Goal: Transaction & Acquisition: Purchase product/service

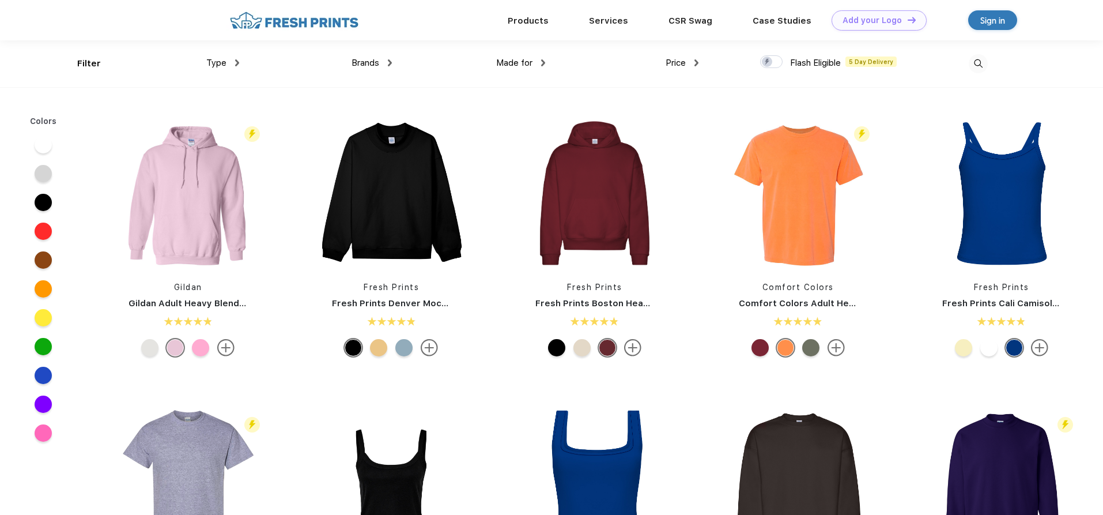
click at [352, 66] on span "Brands" at bounding box center [366, 63] width 28 height 10
click at [378, 63] on span "Brands" at bounding box center [366, 63] width 28 height 10
click at [391, 69] on div "Brands" at bounding box center [372, 62] width 40 height 13
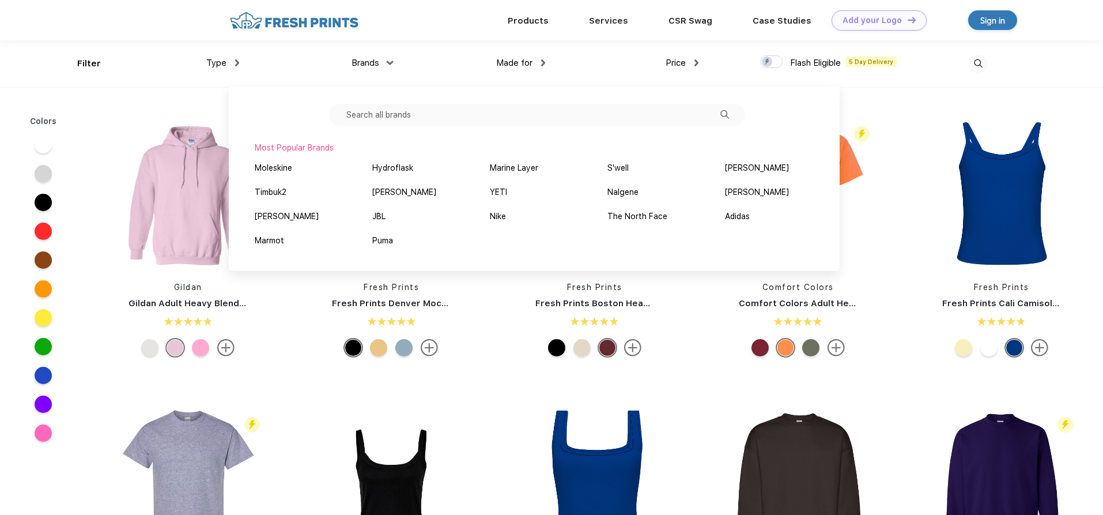
click at [393, 119] on input "text" at bounding box center [537, 115] width 416 height 22
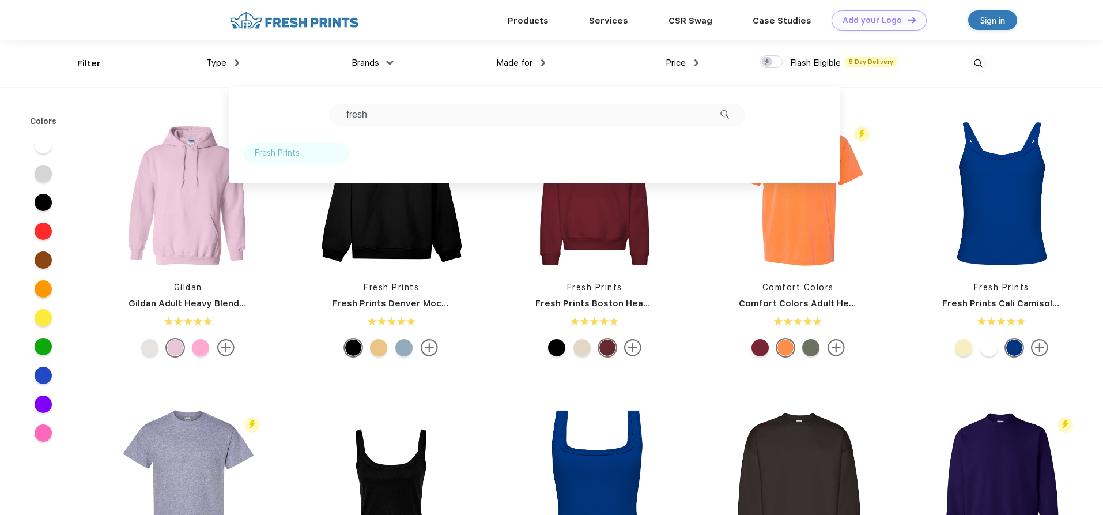
type input "fresh"
click at [270, 149] on div "Fresh Prints" at bounding box center [277, 153] width 45 height 12
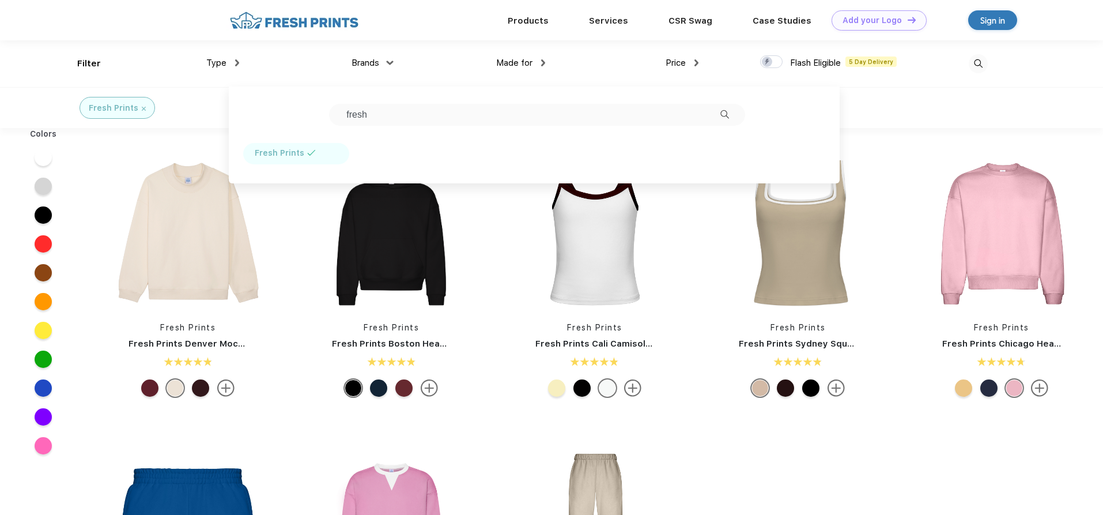
click at [211, 118] on div "Fresh Prints" at bounding box center [119, 108] width 257 height 40
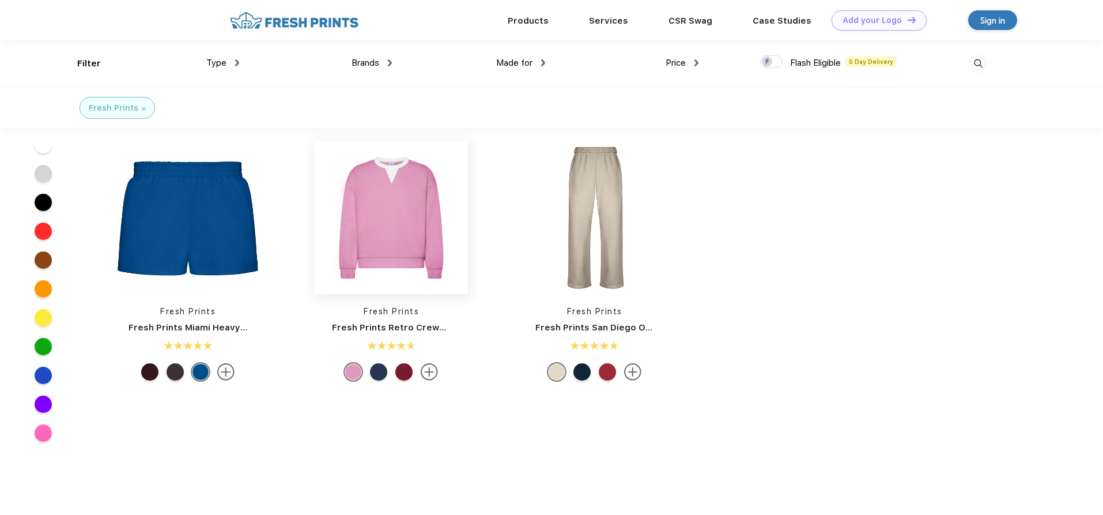
scroll to position [173, 0]
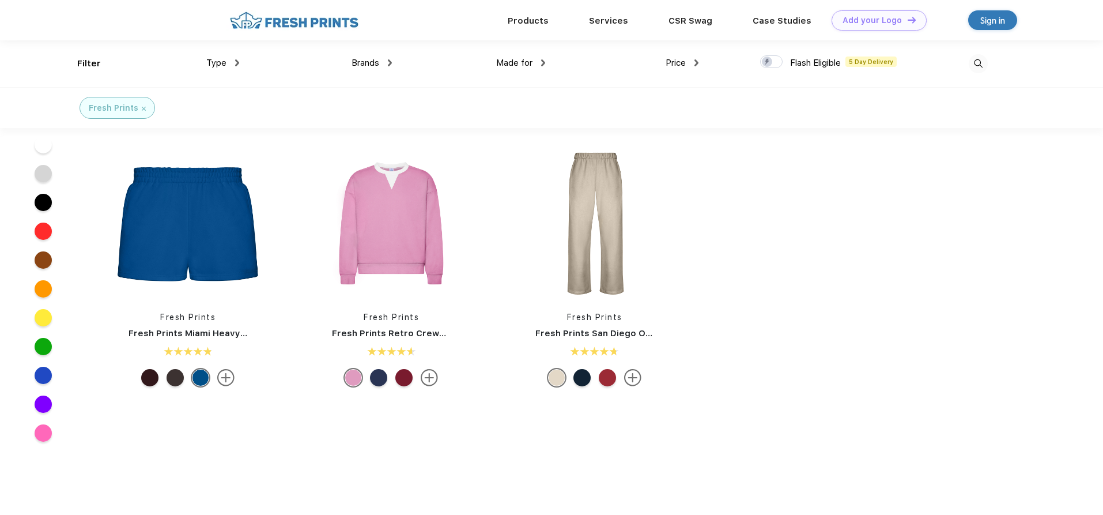
click at [383, 375] on div at bounding box center [378, 377] width 17 height 17
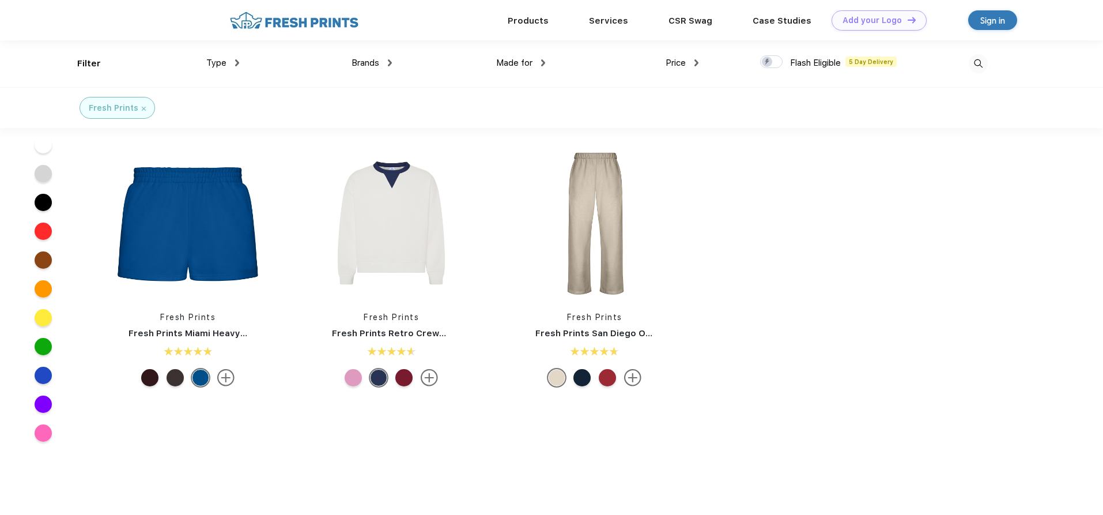
click at [405, 379] on div at bounding box center [403, 377] width 17 height 17
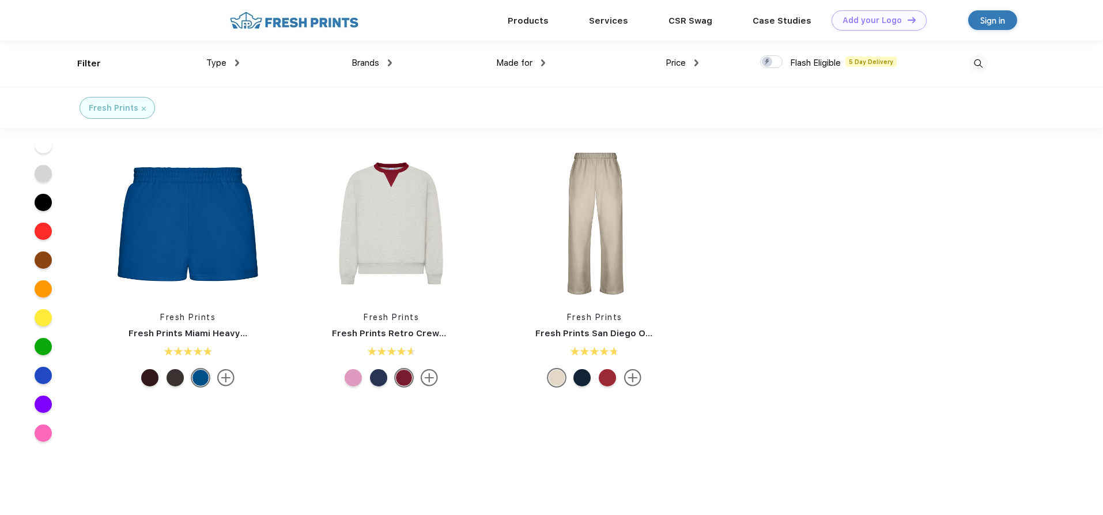
click at [379, 378] on div at bounding box center [378, 377] width 17 height 17
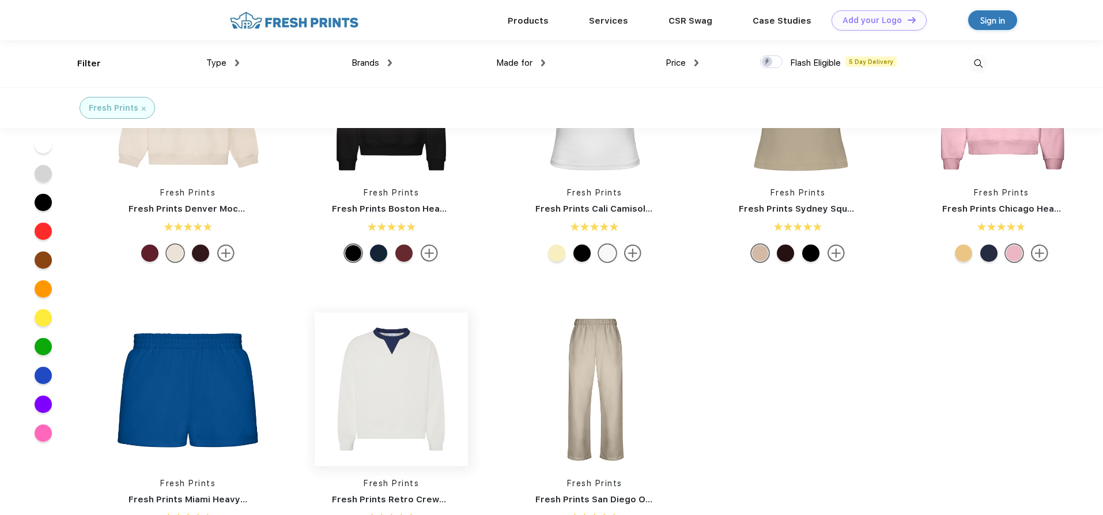
scroll to position [0, 0]
